Goal: Obtain resource: Download file/media

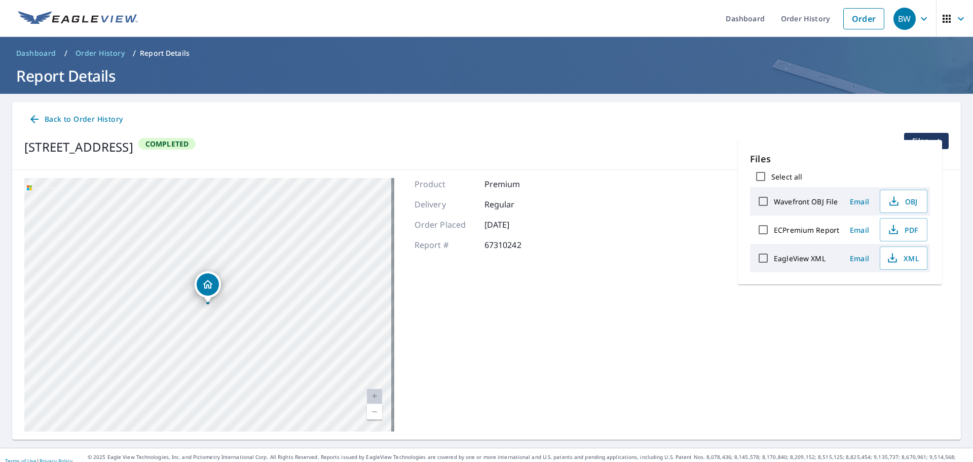
scroll to position [12, 0]
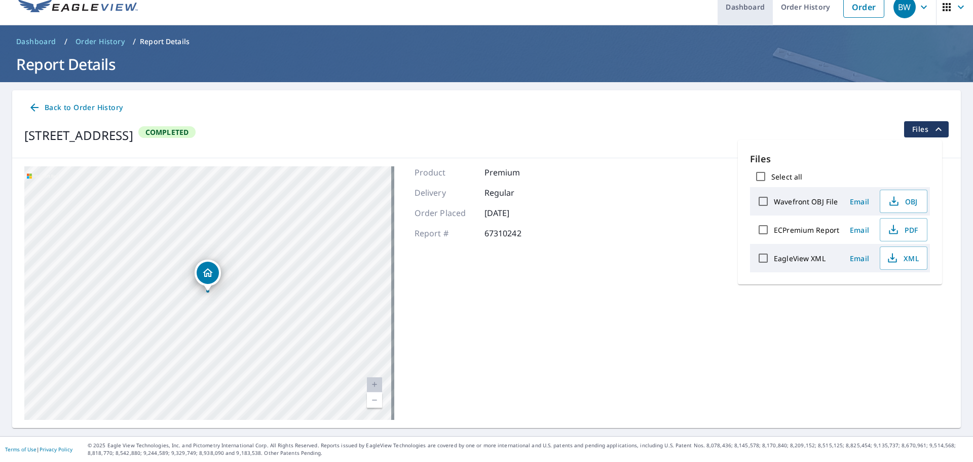
click at [753, 12] on link "Dashboard" at bounding box center [745, 6] width 55 height 37
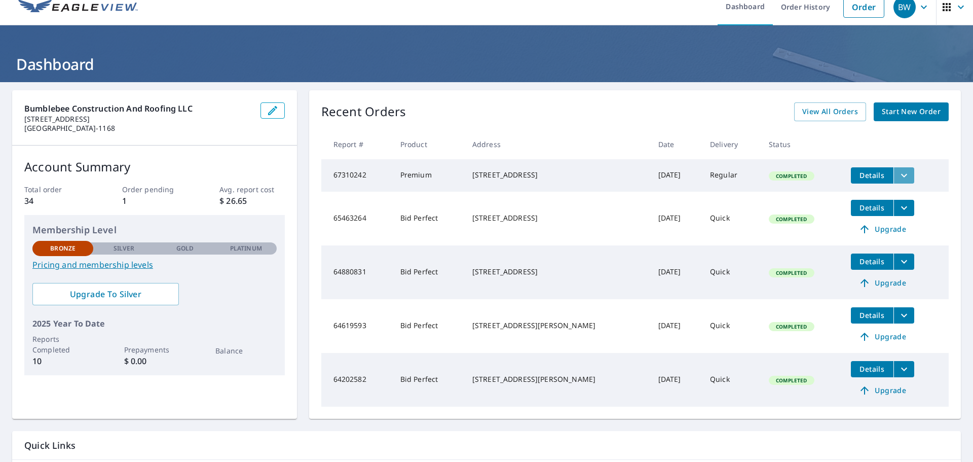
click at [901, 174] on icon "filesDropdownBtn-67310242" at bounding box center [904, 175] width 6 height 4
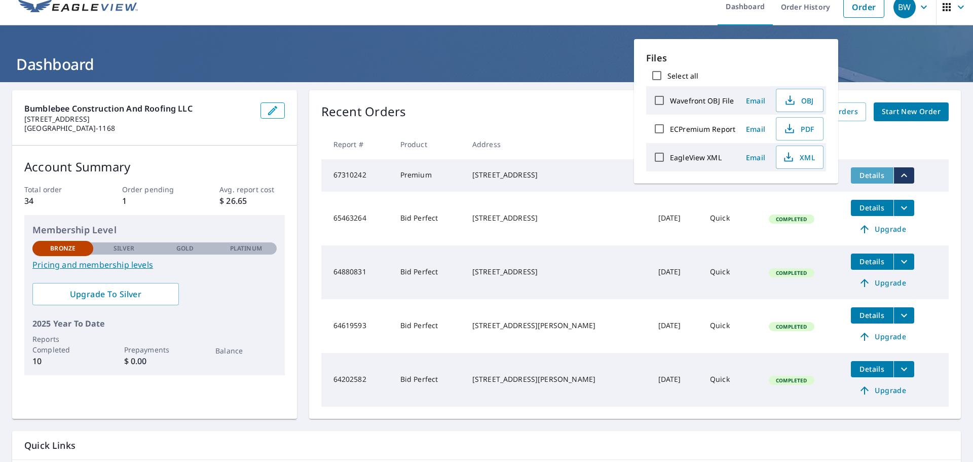
click at [865, 175] on span "Details" at bounding box center [872, 175] width 30 height 10
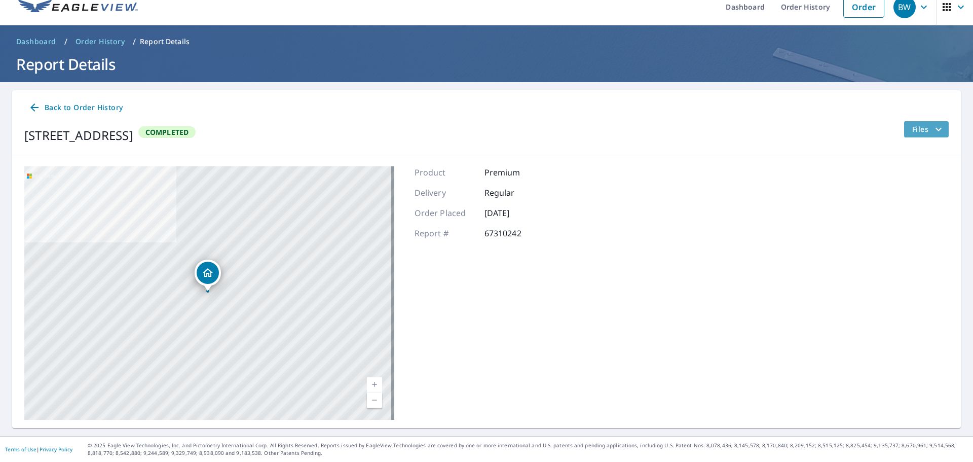
click at [923, 130] on span "Files" at bounding box center [928, 129] width 32 height 12
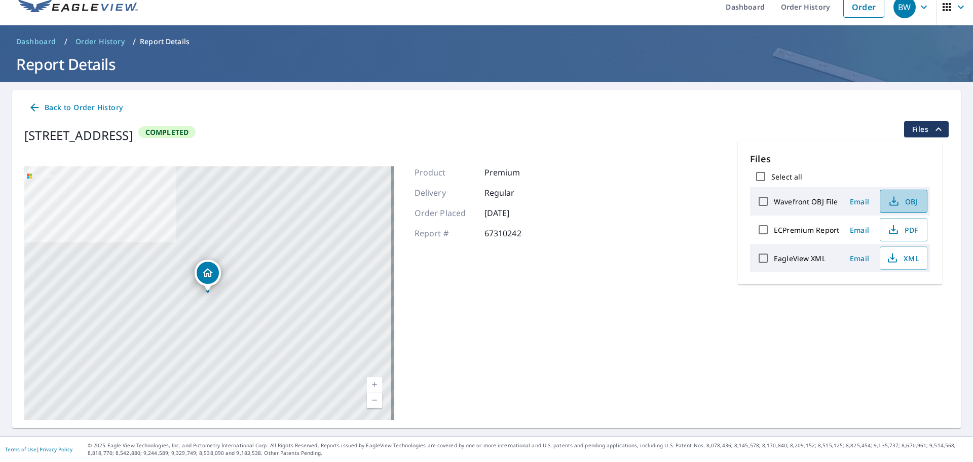
click at [890, 203] on icon "button" at bounding box center [894, 201] width 12 height 12
click at [892, 230] on icon "button" at bounding box center [893, 228] width 5 height 7
click at [892, 260] on icon "button" at bounding box center [893, 258] width 12 height 12
click at [941, 10] on icon "button" at bounding box center [947, 7] width 12 height 12
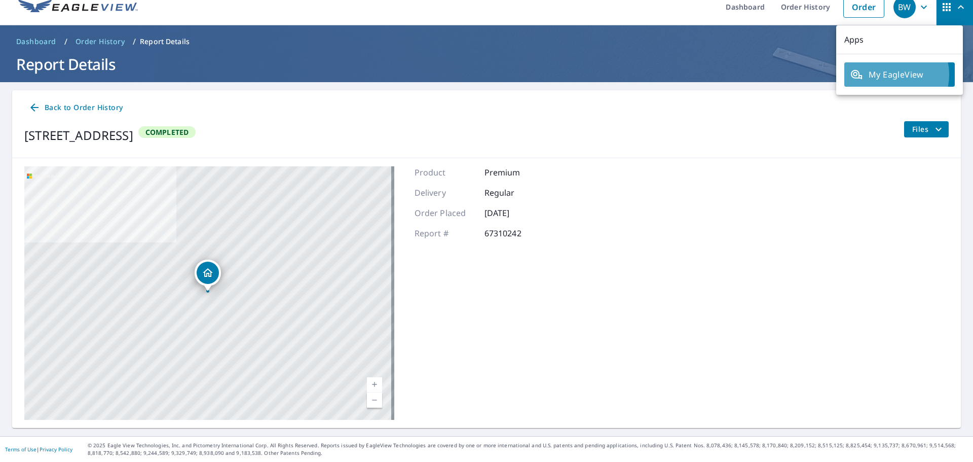
click at [887, 75] on span "My EagleView" at bounding box center [900, 74] width 98 height 12
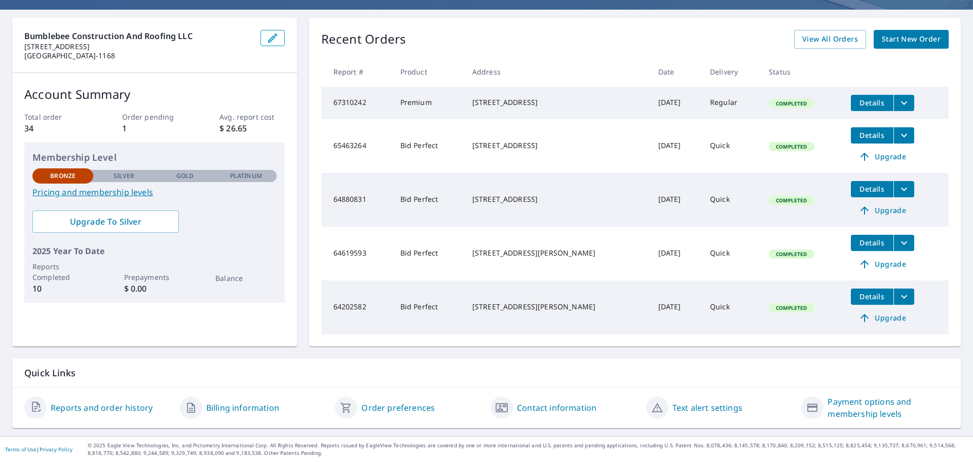
scroll to position [88, 0]
click at [385, 408] on link "Order preferences" at bounding box center [397, 407] width 73 height 12
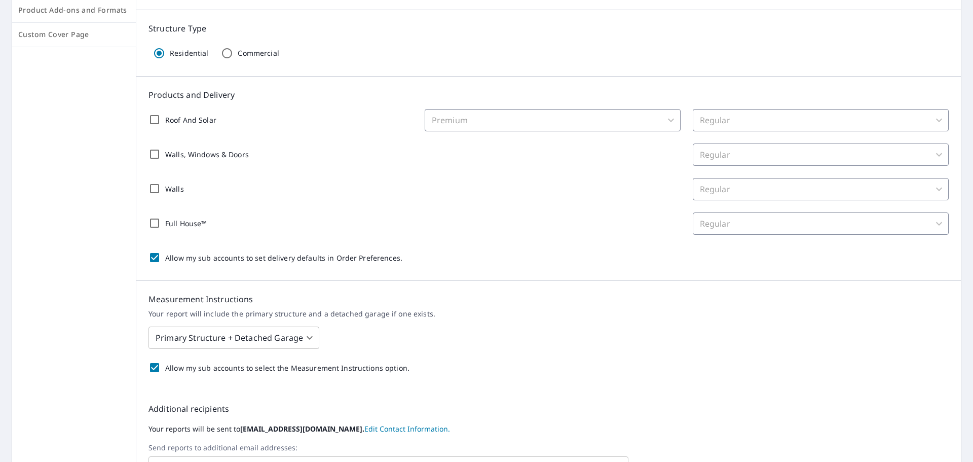
scroll to position [203, 0]
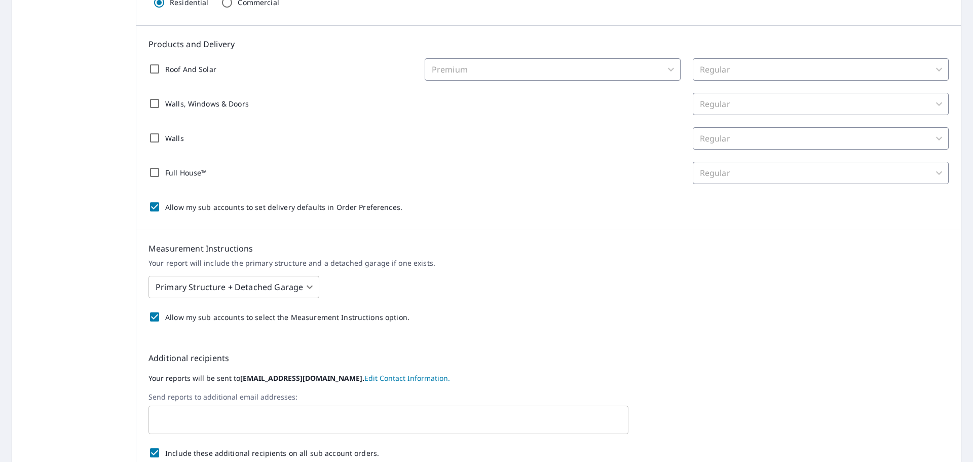
click at [306, 288] on body "BW BW Dashboard Order History Order BW Dashboard / Order Preferences / Product …" at bounding box center [486, 231] width 973 height 462
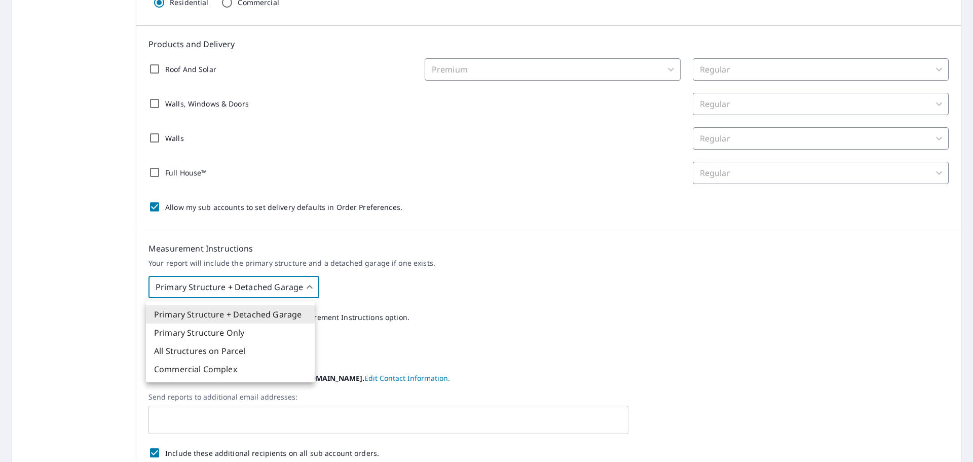
click at [306, 288] on div at bounding box center [486, 231] width 973 height 462
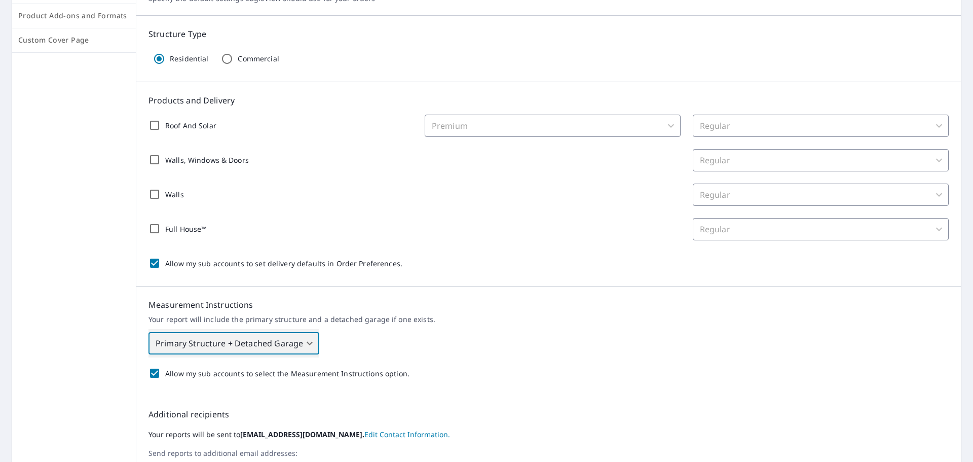
scroll to position [96, 0]
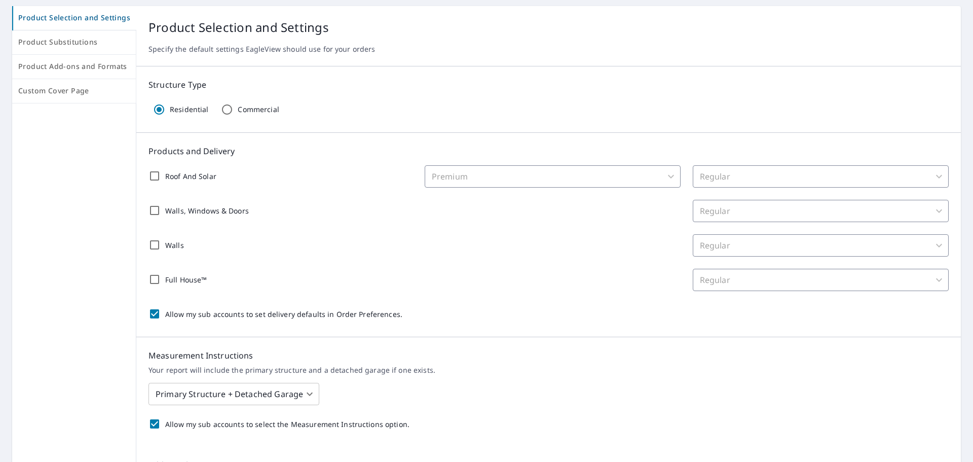
click at [665, 179] on div "Premium" at bounding box center [553, 176] width 256 height 22
click at [665, 178] on div "Premium" at bounding box center [553, 176] width 256 height 22
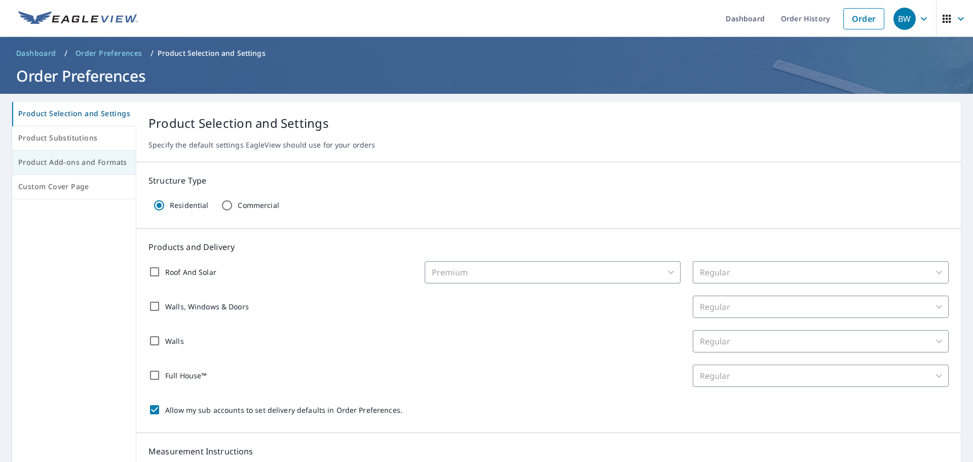
click at [70, 165] on span "Product Add-ons and Formats" at bounding box center [74, 162] width 112 height 13
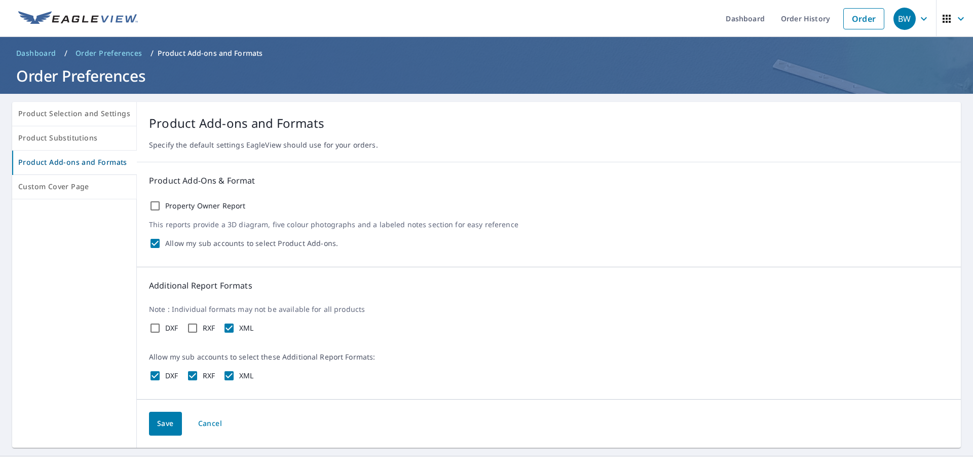
scroll to position [20, 0]
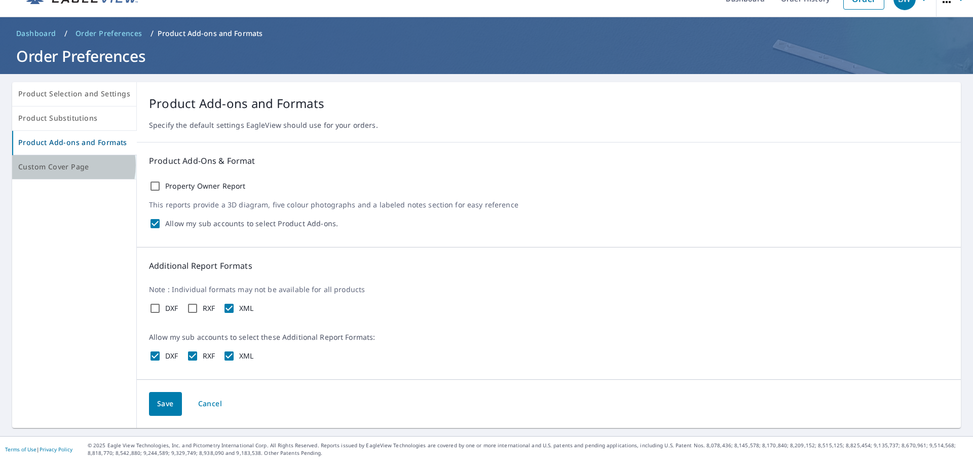
click at [67, 165] on span "Custom Cover Page" at bounding box center [74, 167] width 112 height 13
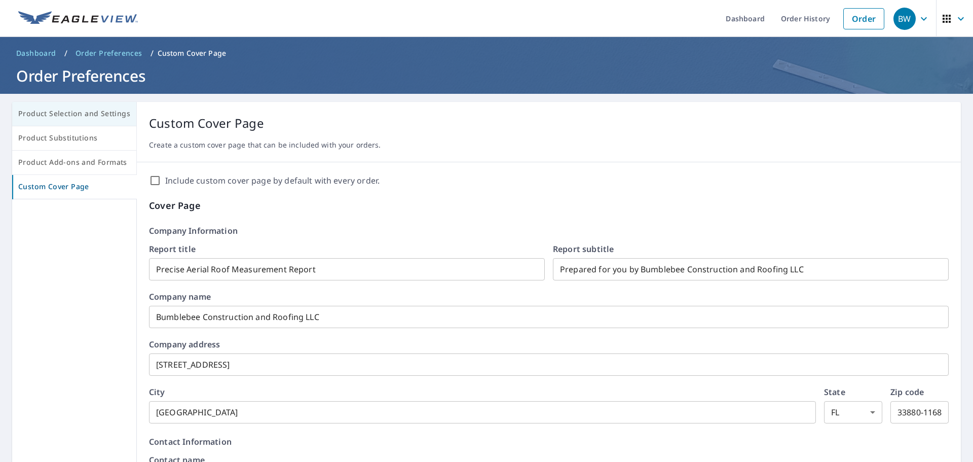
click at [64, 116] on span "Product Selection and Settings" at bounding box center [74, 113] width 112 height 13
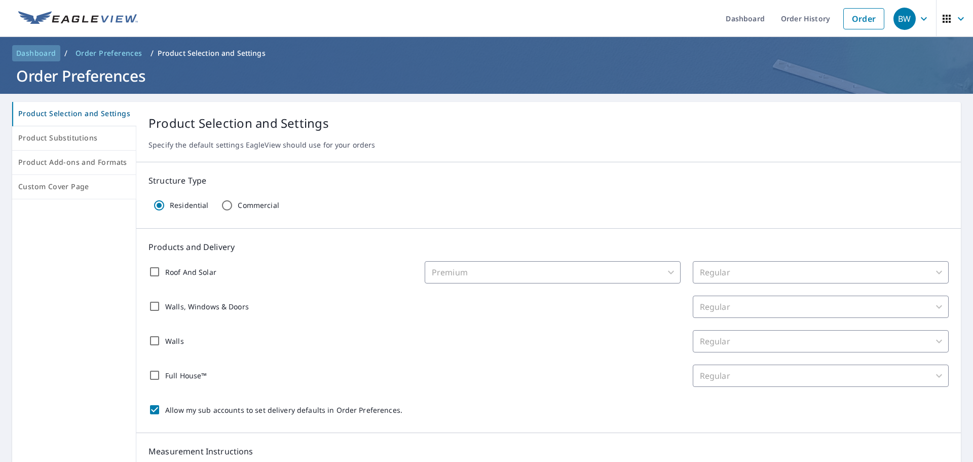
click at [25, 56] on span "Dashboard" at bounding box center [36, 53] width 40 height 10
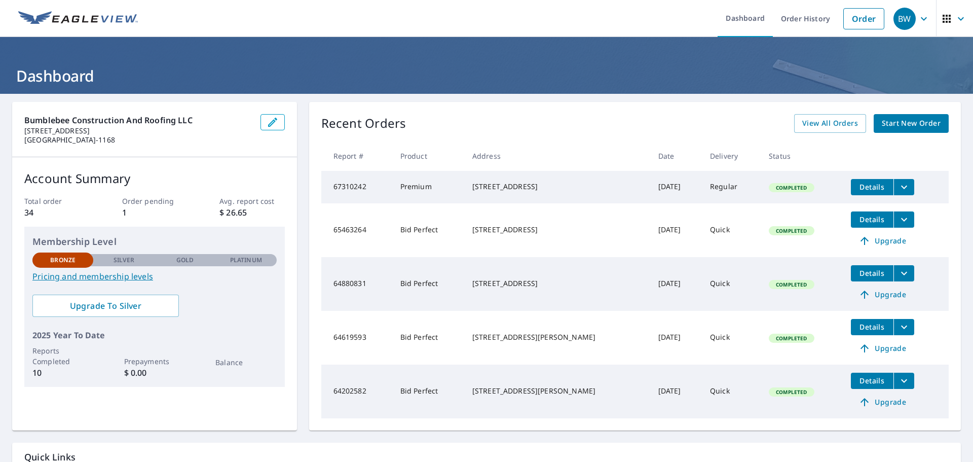
click at [862, 224] on span "Details" at bounding box center [872, 219] width 30 height 10
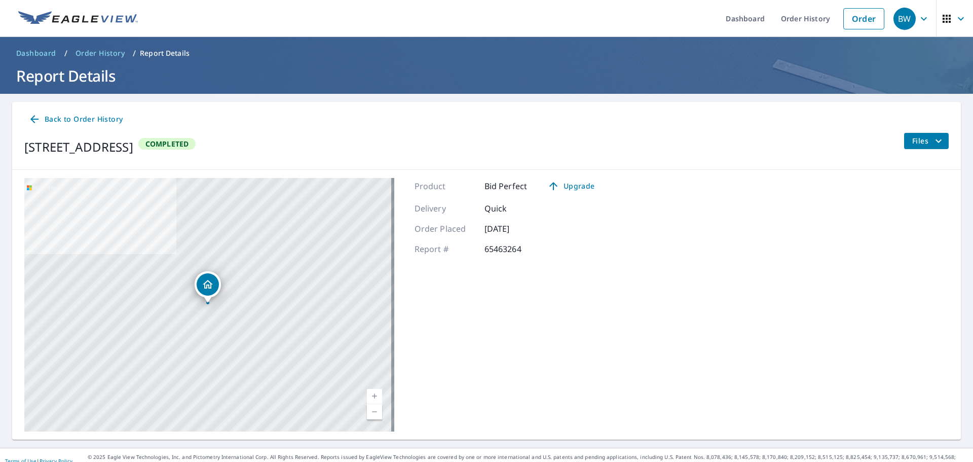
click at [917, 143] on span "Files" at bounding box center [928, 141] width 32 height 12
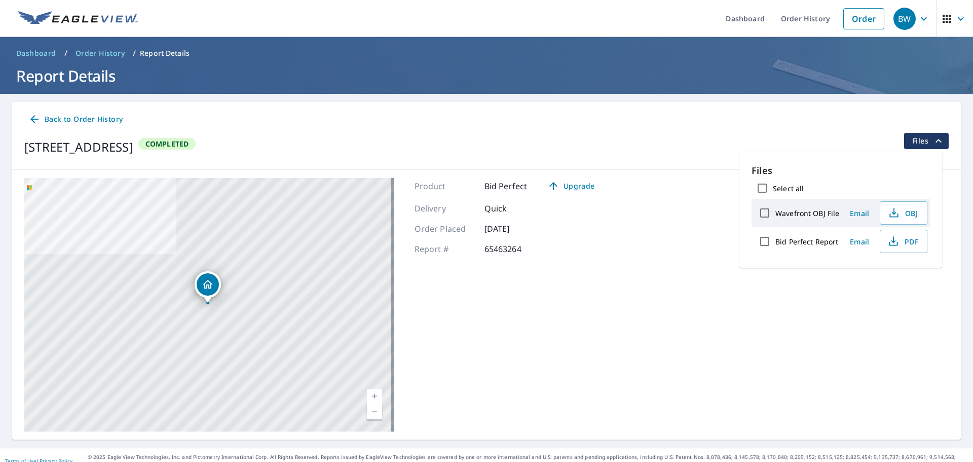
click at [34, 51] on span "Dashboard" at bounding box center [36, 53] width 40 height 10
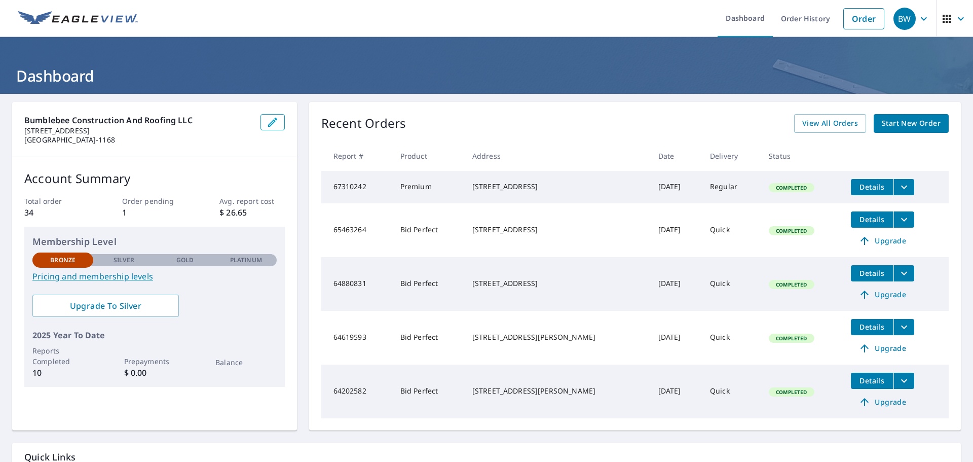
click at [855, 192] on button "Details" at bounding box center [872, 187] width 43 height 16
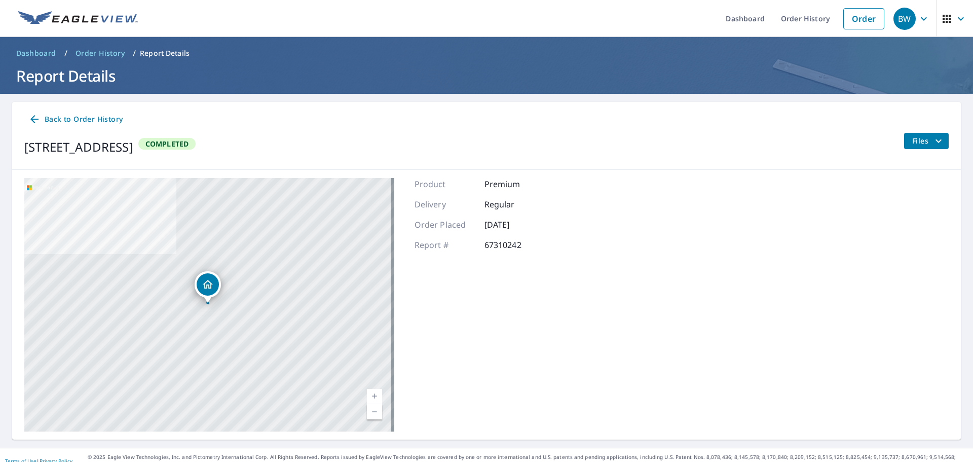
click at [918, 137] on span "Files" at bounding box center [928, 141] width 32 height 12
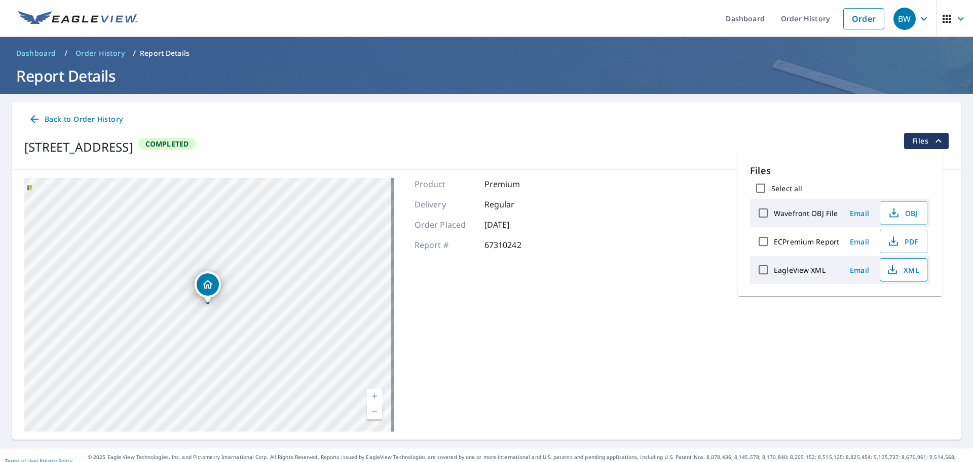
click at [903, 275] on span "XML" at bounding box center [903, 270] width 32 height 12
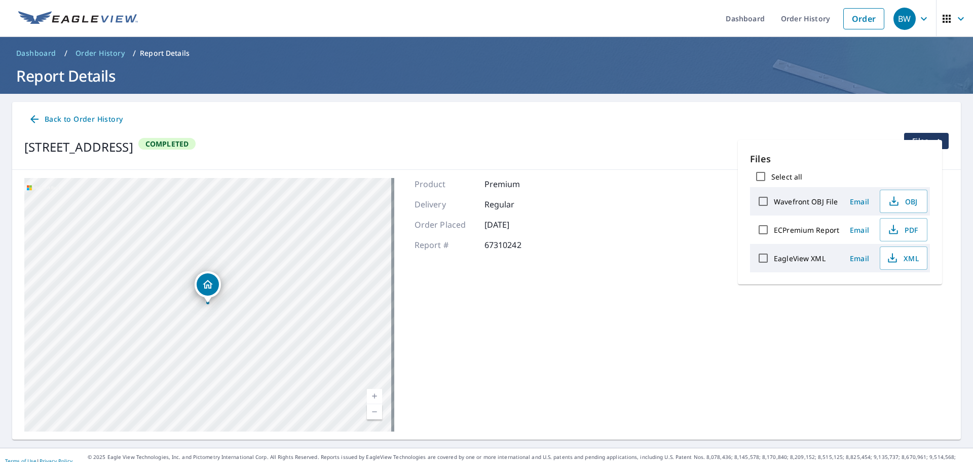
scroll to position [12, 0]
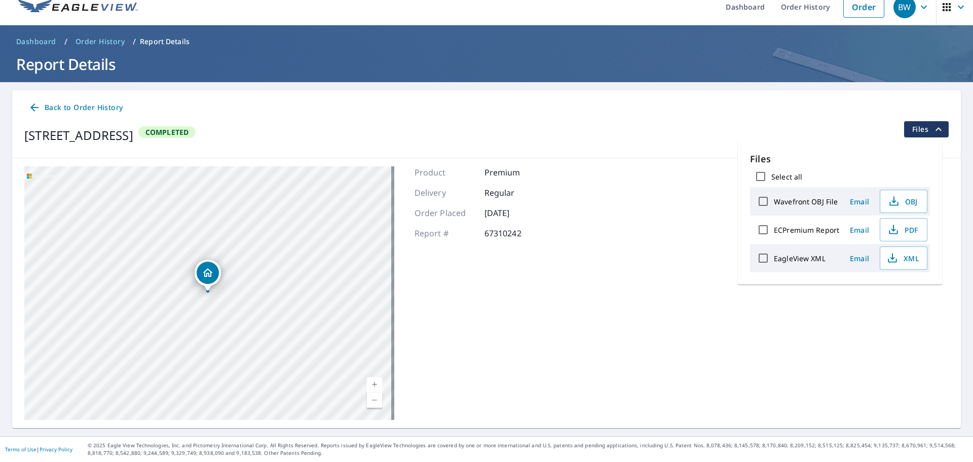
click at [32, 42] on span "Dashboard" at bounding box center [36, 41] width 40 height 10
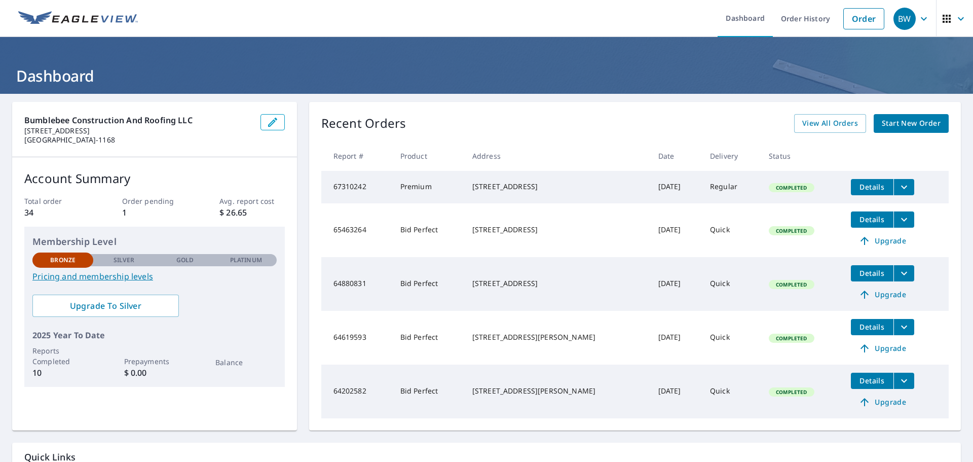
click at [943, 18] on icon "button" at bounding box center [947, 19] width 8 height 8
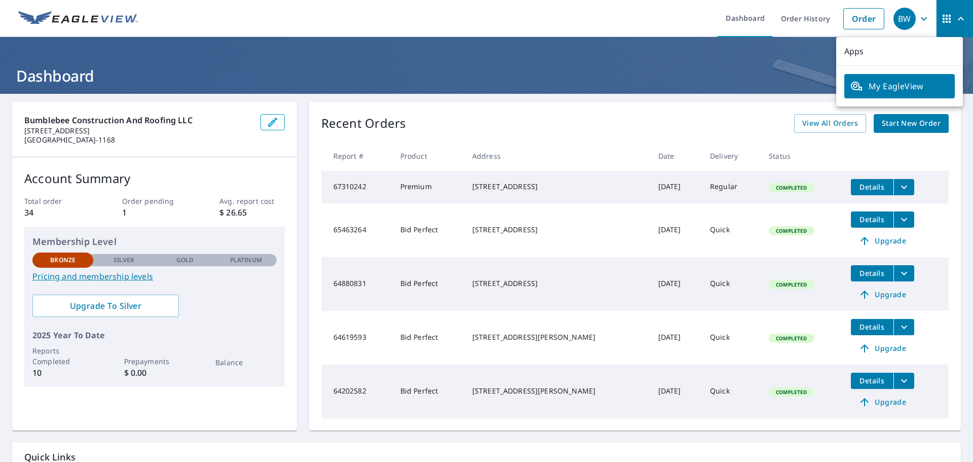
click at [913, 95] on link "My EagleView" at bounding box center [899, 86] width 110 height 24
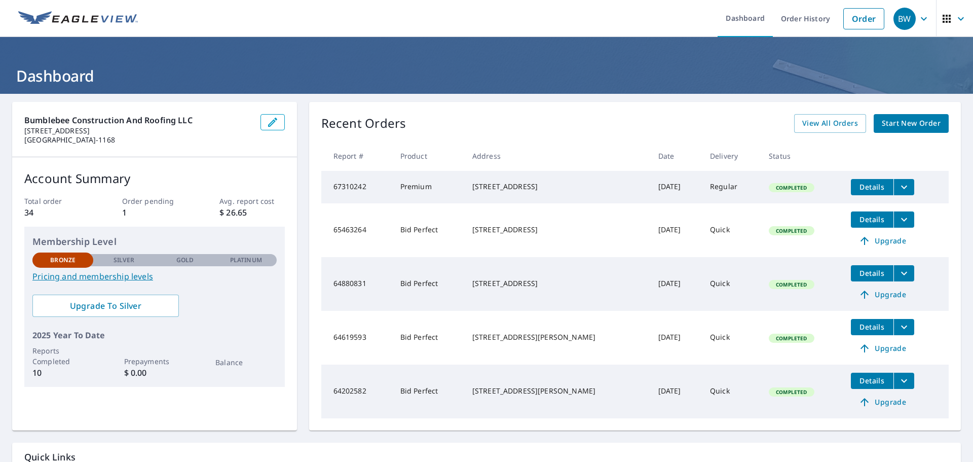
click at [122, 278] on link "Pricing and membership levels" at bounding box center [154, 276] width 244 height 12
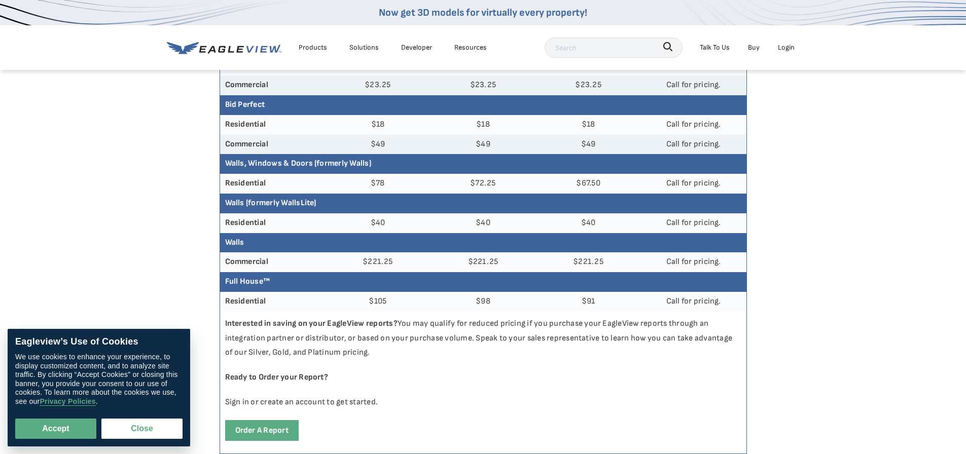
scroll to position [355, 0]
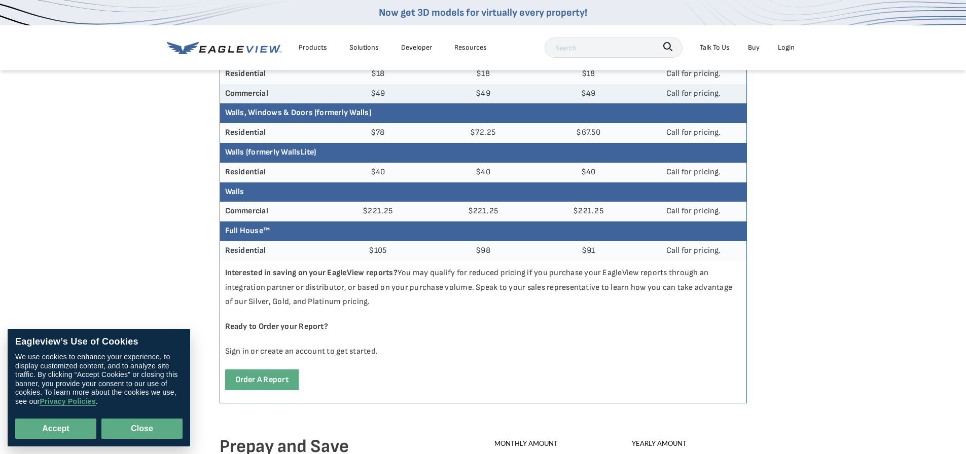
click at [140, 431] on button "Close" at bounding box center [141, 429] width 81 height 20
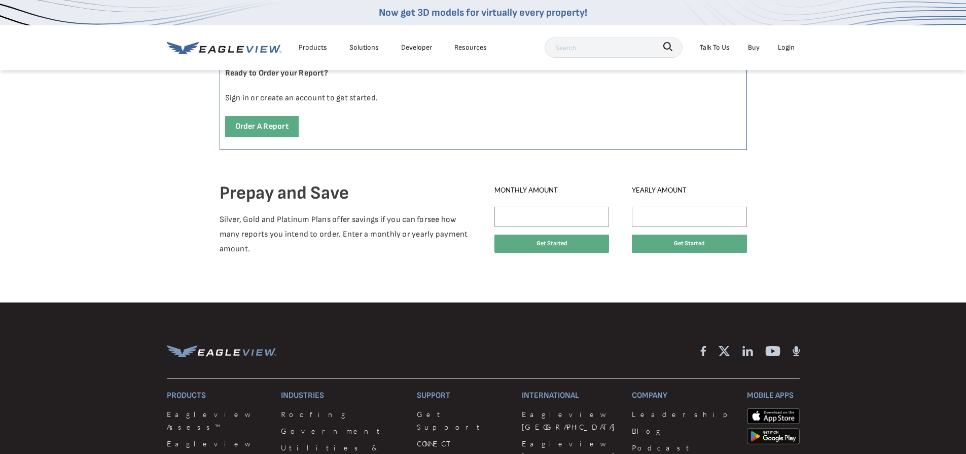
scroll to position [760, 0]
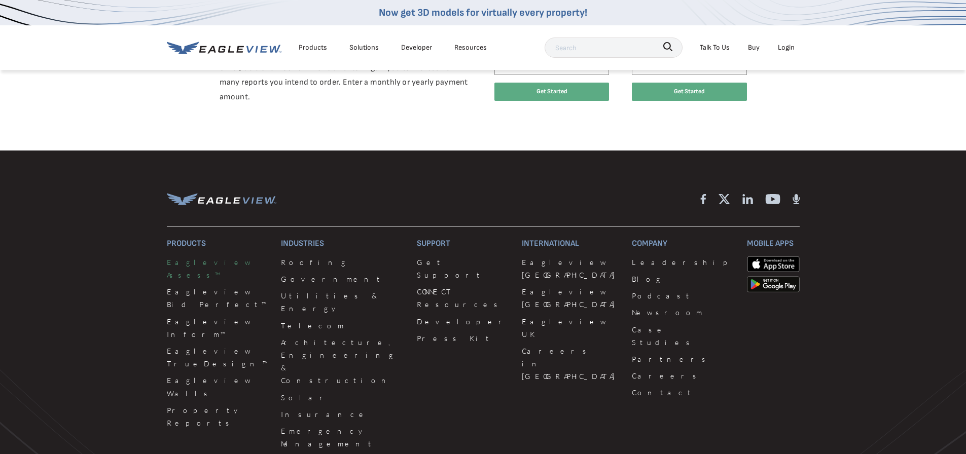
click at [197, 269] on link "Eagleview Assess™" at bounding box center [218, 268] width 102 height 25
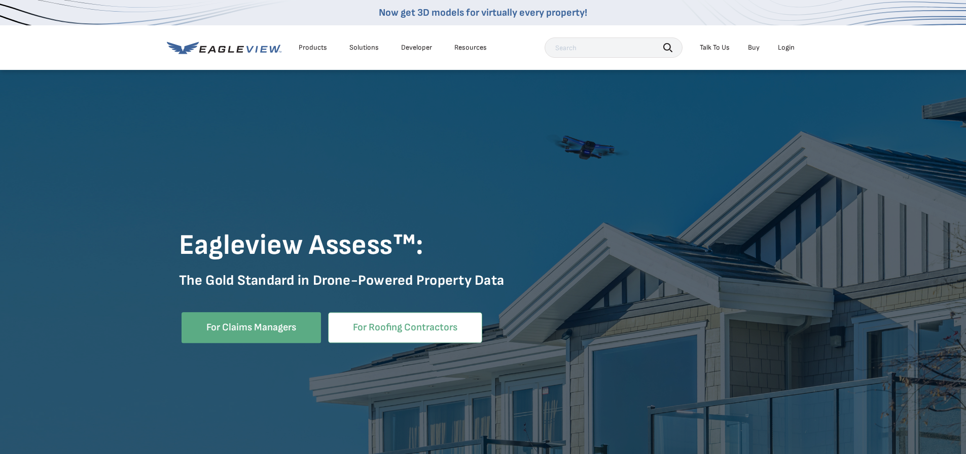
click at [373, 330] on link "For Roofing Contractors" at bounding box center [405, 327] width 154 height 31
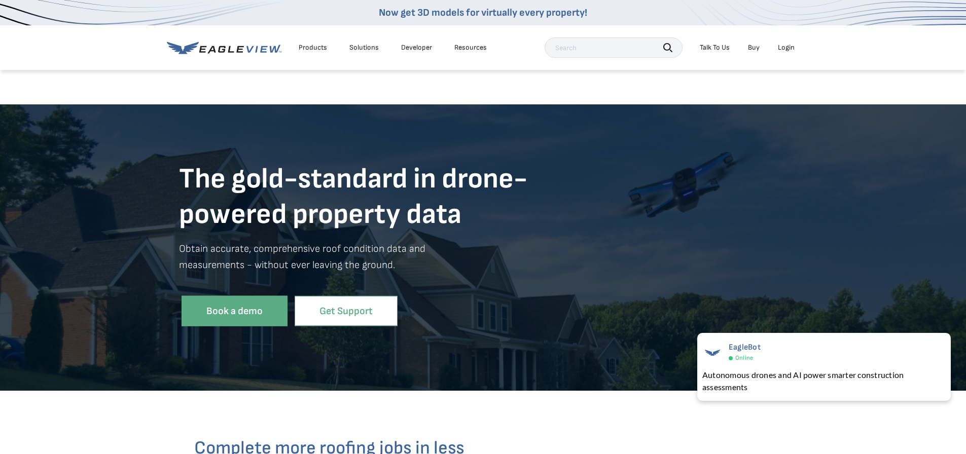
click at [329, 314] on link "Get Support" at bounding box center [345, 311] width 103 height 31
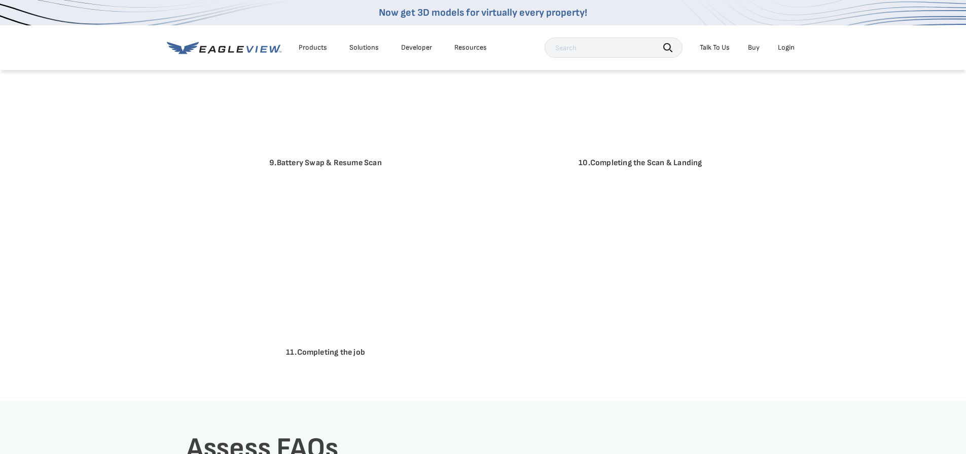
scroll to position [1419, 0]
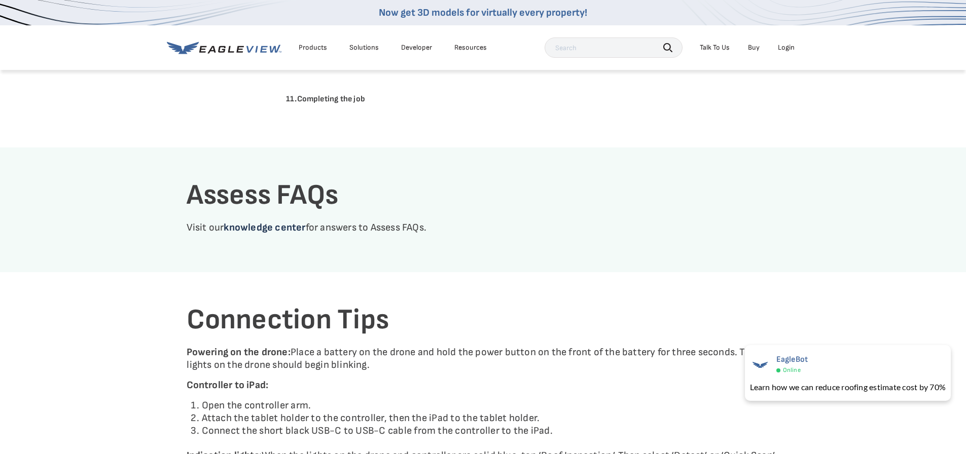
click at [264, 229] on link "knowledge center" at bounding box center [265, 228] width 82 height 12
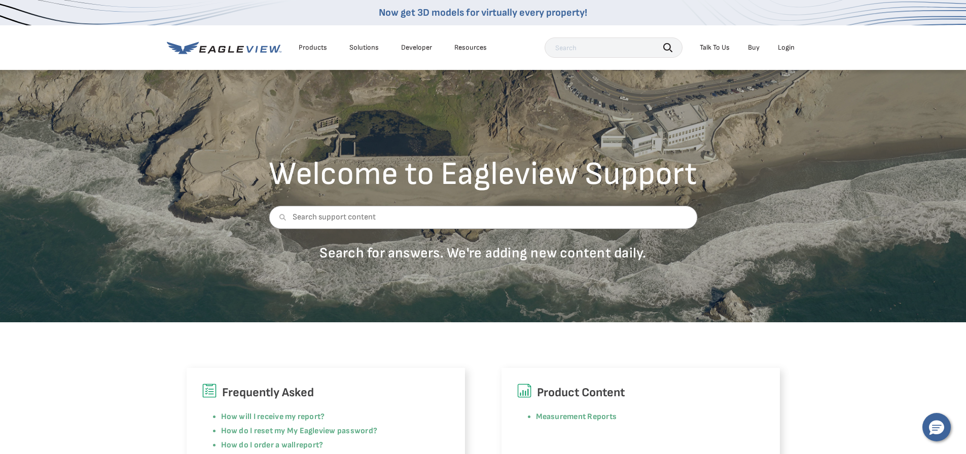
click at [311, 47] on div "Products" at bounding box center [313, 47] width 28 height 9
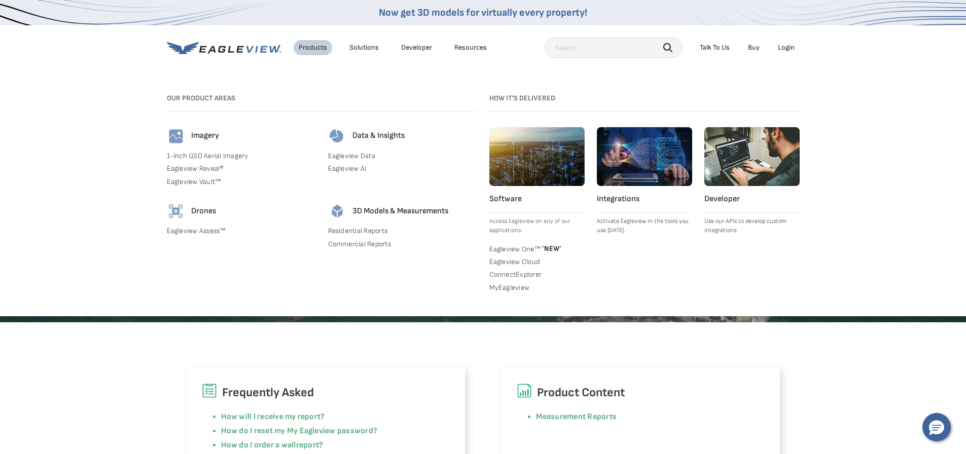
click at [515, 263] on link "Eagleview Cloud" at bounding box center [536, 261] width 95 height 9
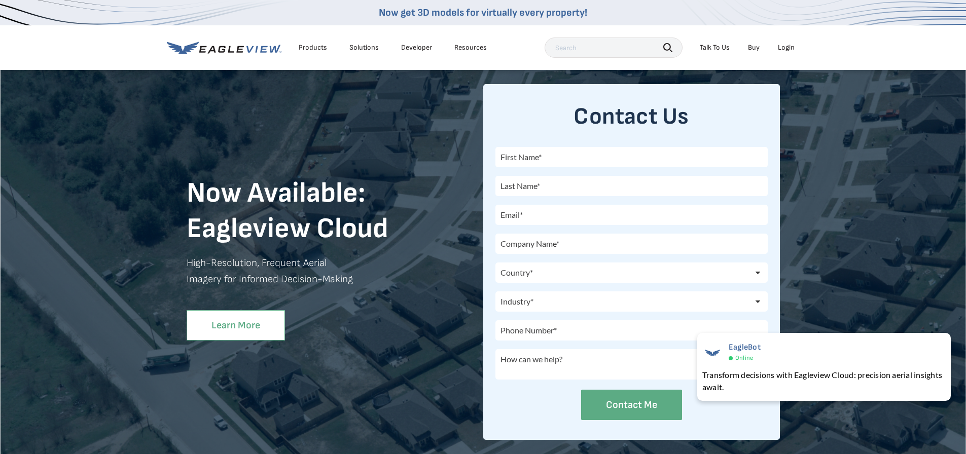
click at [237, 338] on link "Learn More" at bounding box center [236, 325] width 98 height 31
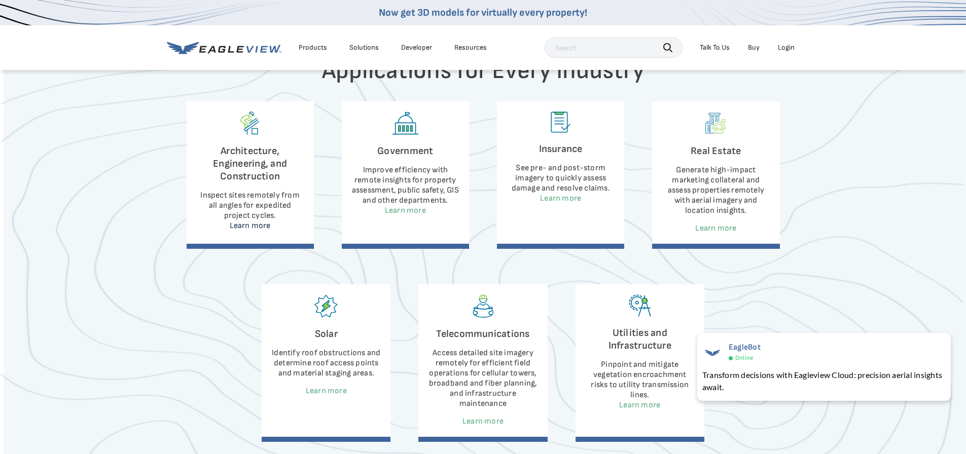
click at [240, 227] on link "Learn more" at bounding box center [250, 226] width 41 height 10
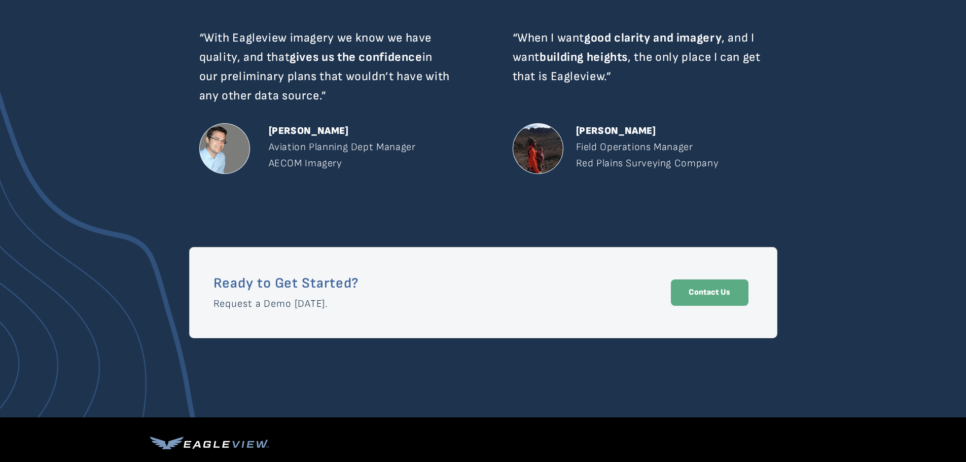
scroll to position [1723, 0]
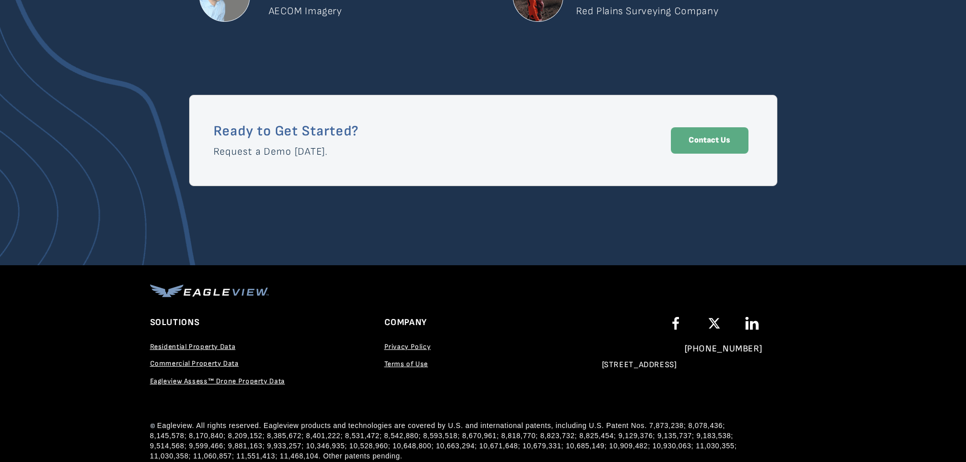
click at [204, 348] on span "Residential Property Data" at bounding box center [193, 346] width 86 height 9
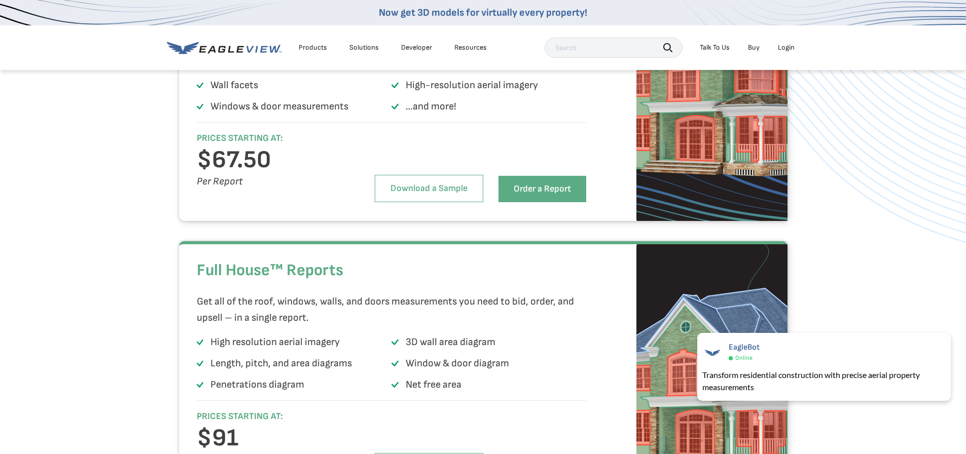
scroll to position [1977, 0]
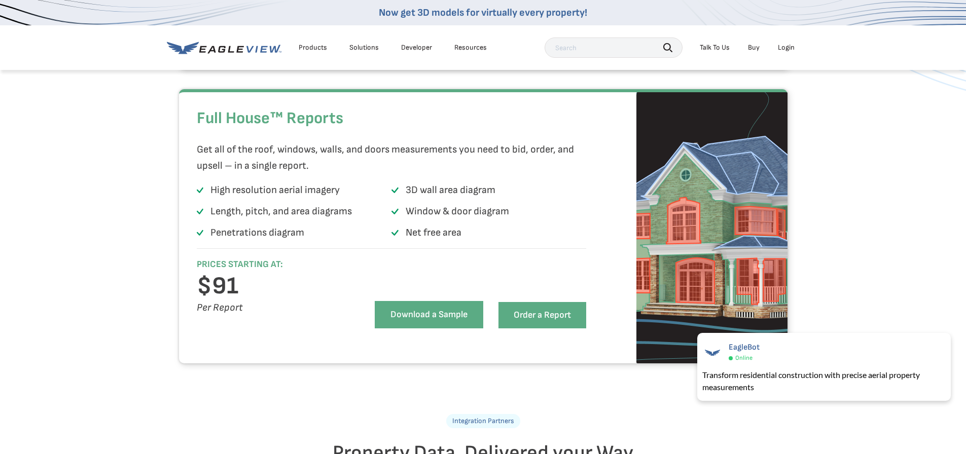
click at [429, 328] on link "Download a Sample" at bounding box center [429, 314] width 108 height 27
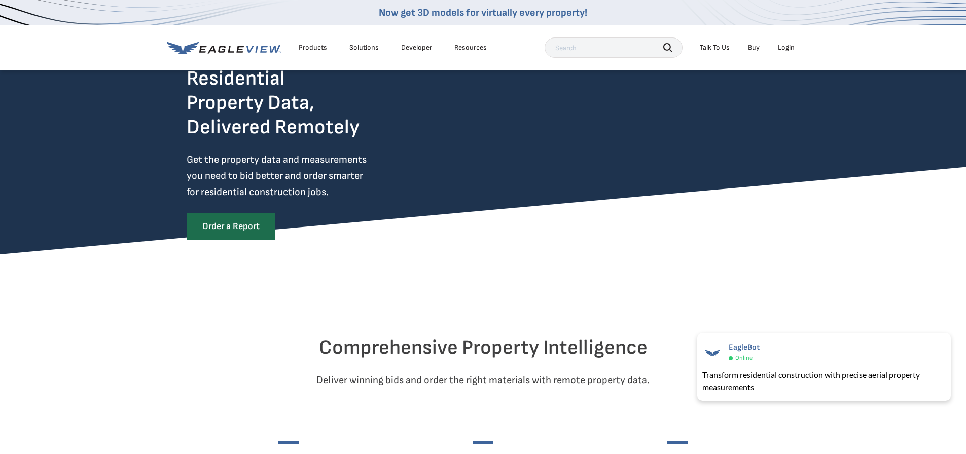
scroll to position [0, 0]
